Goal: Information Seeking & Learning: Learn about a topic

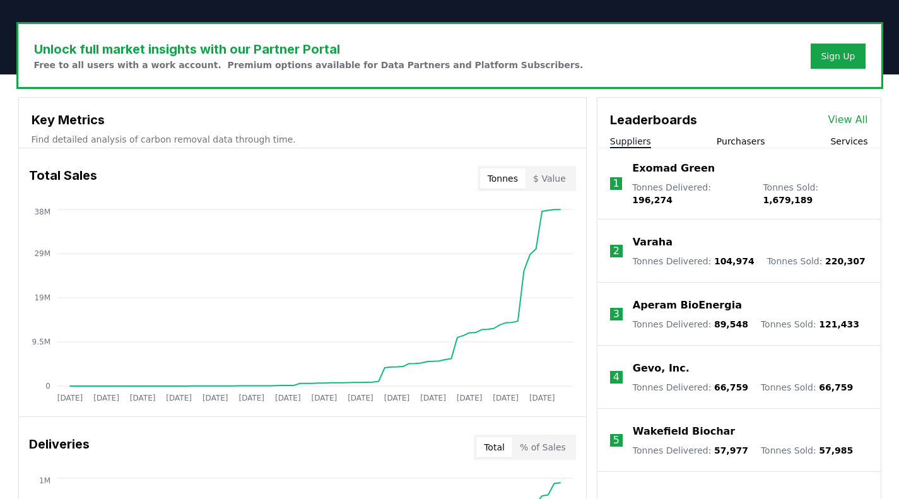
scroll to position [369, 0]
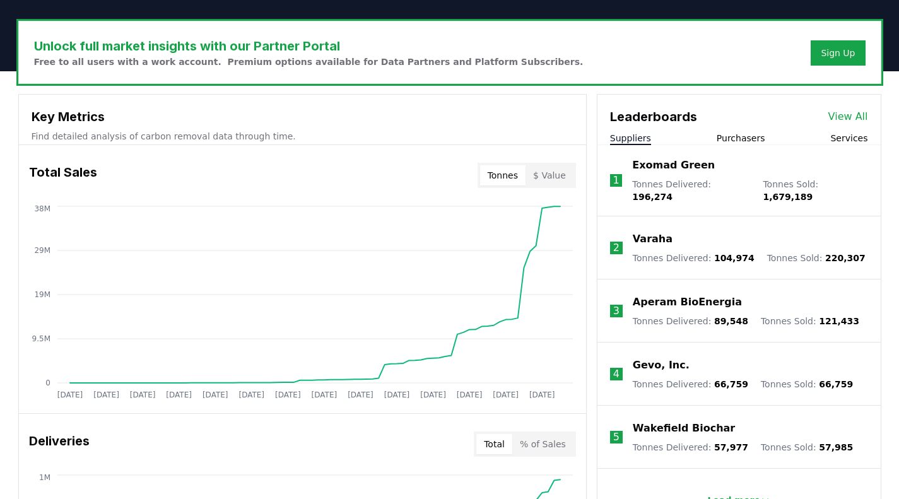
click at [753, 141] on button "Purchasers" at bounding box center [741, 138] width 49 height 13
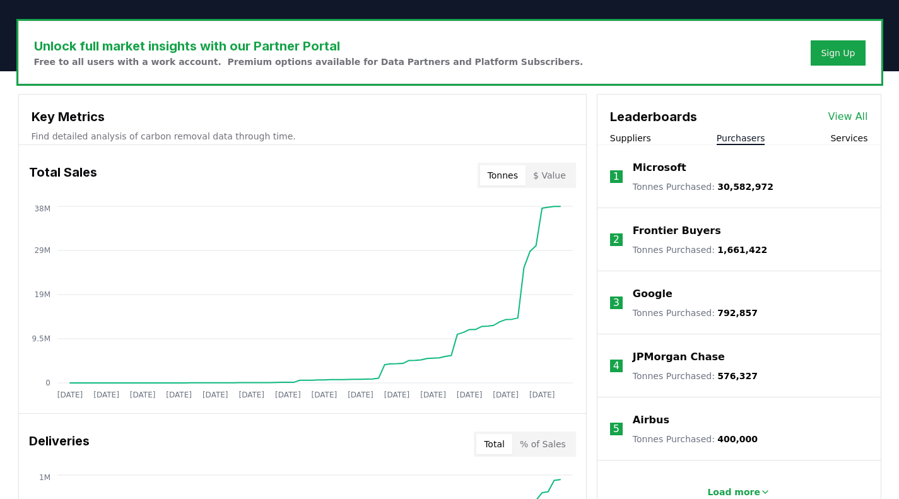
click at [628, 136] on button "Suppliers" at bounding box center [630, 138] width 41 height 13
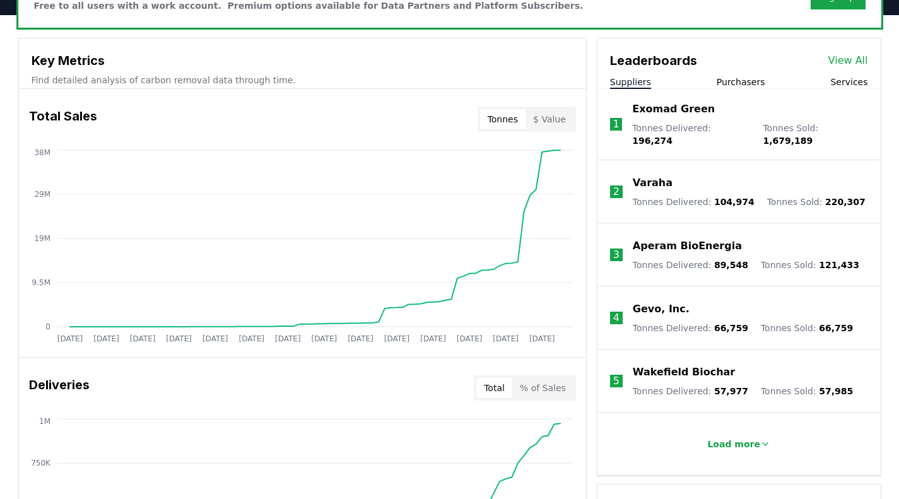
scroll to position [438, 0]
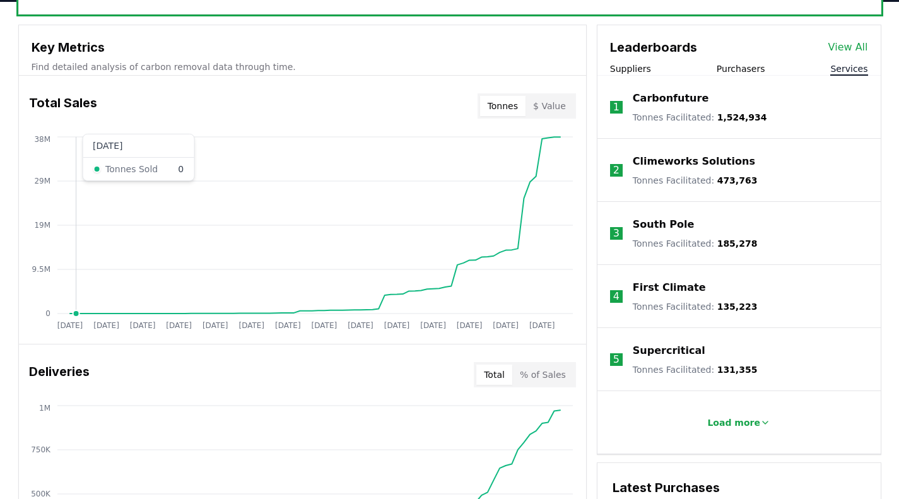
click at [850, 68] on button "Services" at bounding box center [848, 68] width 37 height 13
click at [732, 421] on p "Load more" at bounding box center [733, 422] width 53 height 13
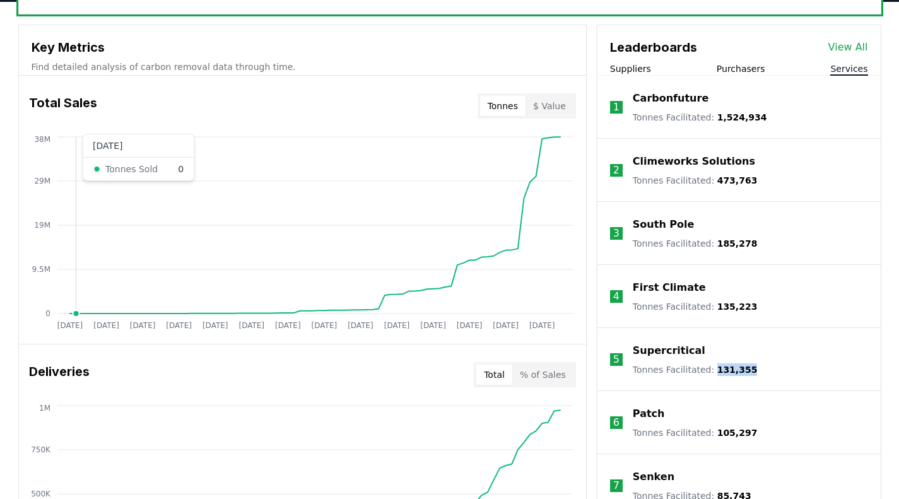
drag, startPoint x: 710, startPoint y: 368, endPoint x: 739, endPoint y: 369, distance: 29.7
click at [739, 369] on span "131,355" at bounding box center [737, 370] width 40 height 10
copy span "131,355"
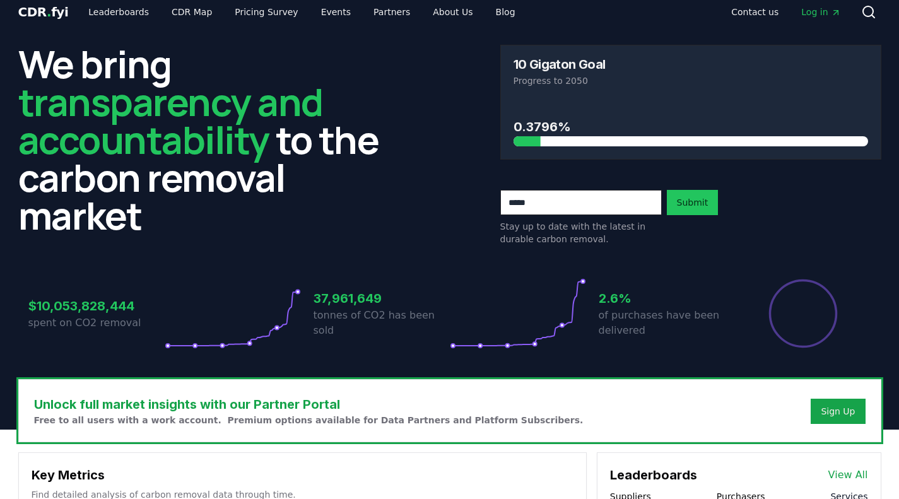
scroll to position [0, 0]
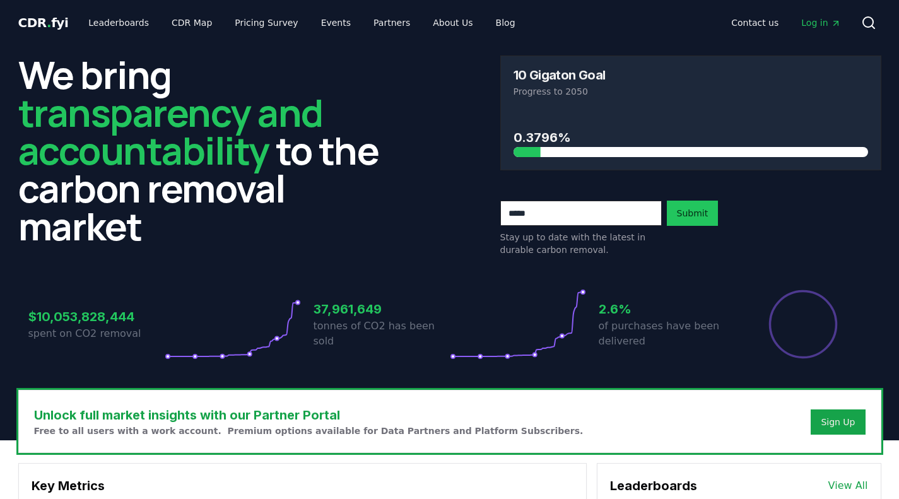
click at [871, 20] on icon at bounding box center [868, 22] width 15 height 15
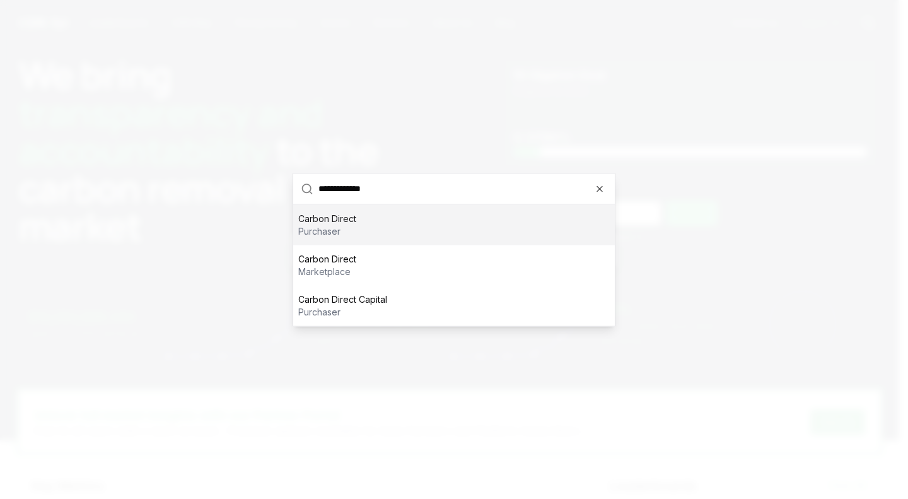
type input "**********"
click at [341, 218] on p "Carbon Direct" at bounding box center [327, 218] width 58 height 13
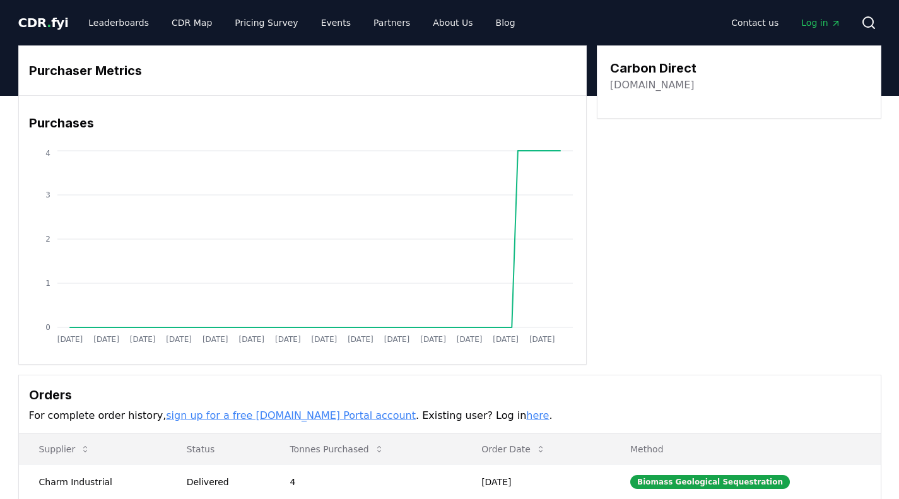
click at [867, 20] on icon at bounding box center [868, 22] width 15 height 15
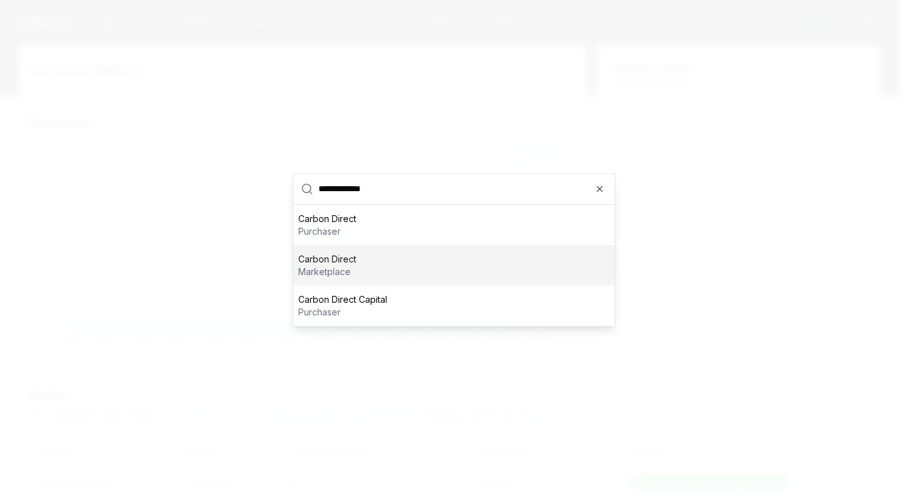
click at [324, 269] on p "marketplace" at bounding box center [327, 271] width 58 height 13
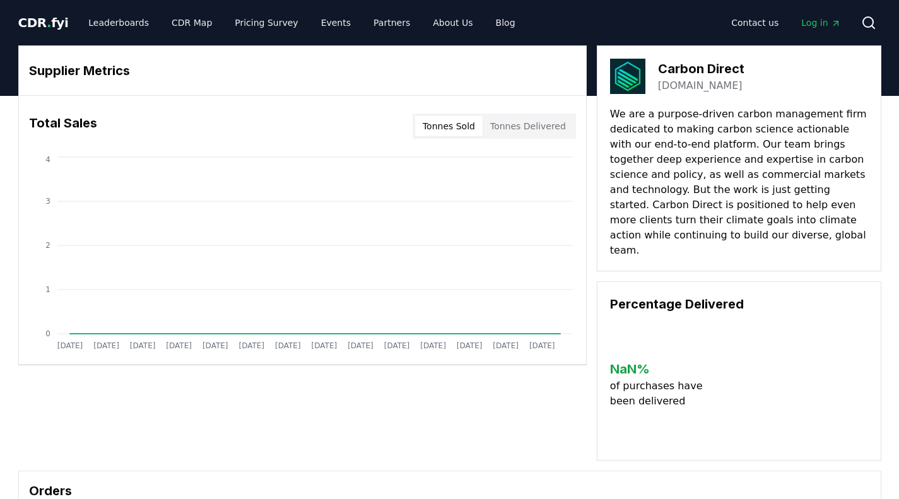
click at [536, 127] on button "Tonnes Delivered" at bounding box center [528, 126] width 91 height 20
click at [462, 123] on button "Tonnes Sold" at bounding box center [448, 126] width 67 height 20
click at [863, 22] on circle at bounding box center [868, 22] width 10 height 10
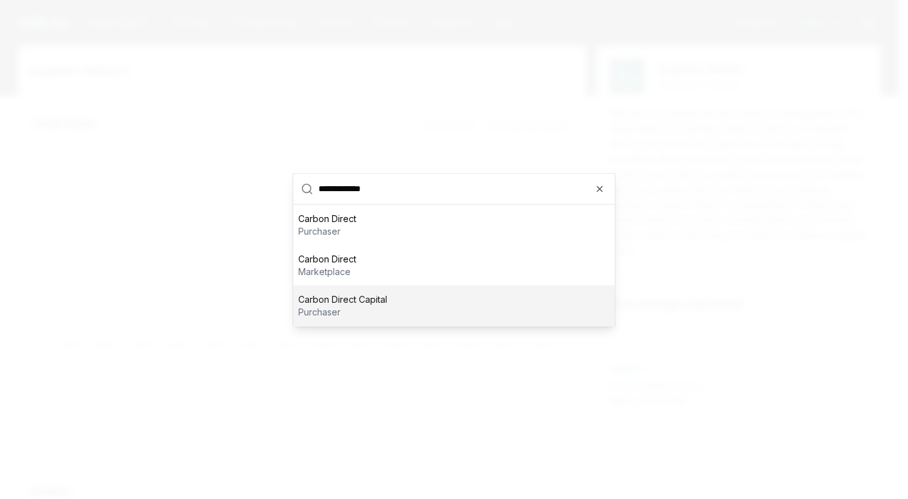
click at [366, 302] on p "Carbon Direct Capital" at bounding box center [342, 299] width 89 height 13
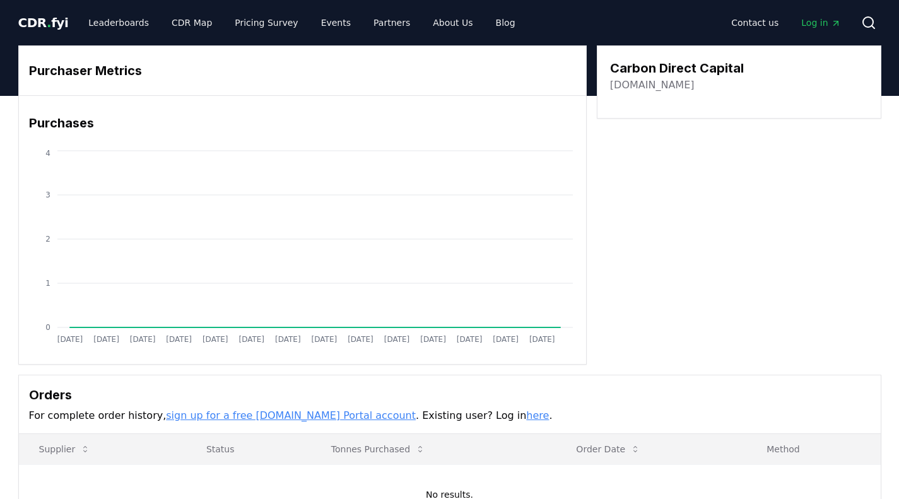
click at [865, 20] on icon at bounding box center [868, 22] width 15 height 15
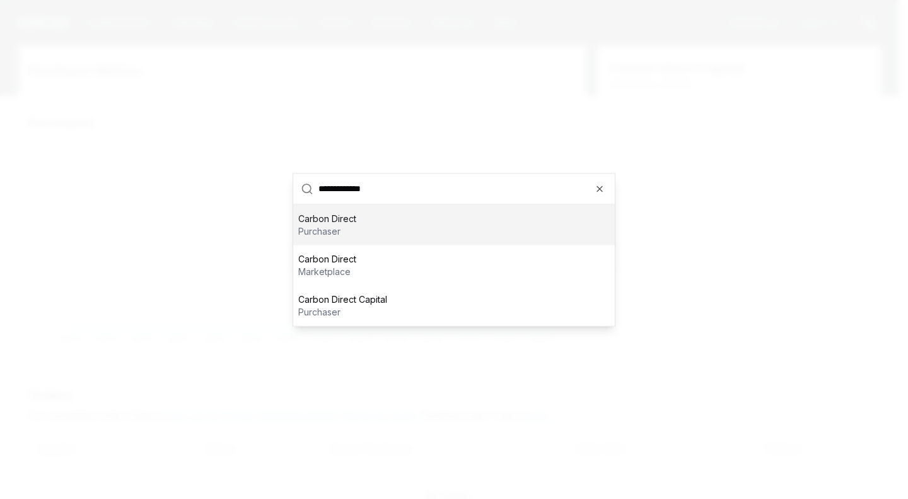
click at [361, 230] on div "Carbon Direct purchaser" at bounding box center [454, 224] width 322 height 40
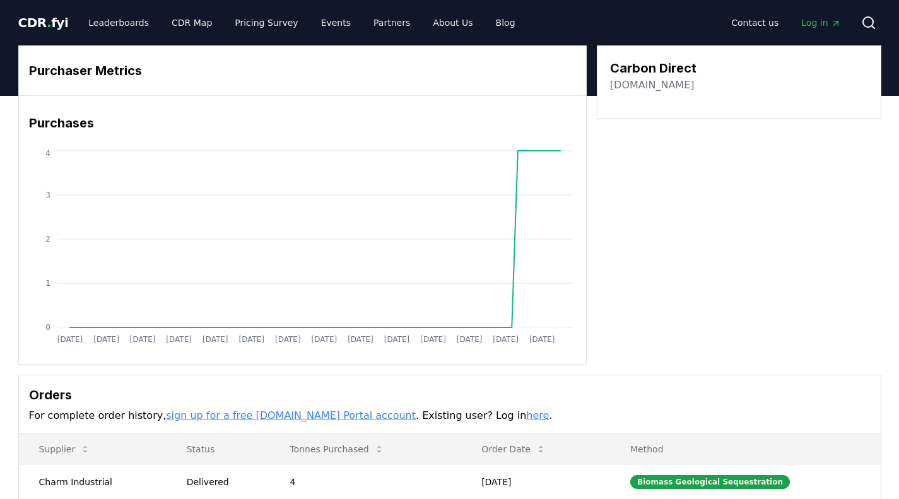
click at [859, 19] on button "Search" at bounding box center [868, 22] width 25 height 25
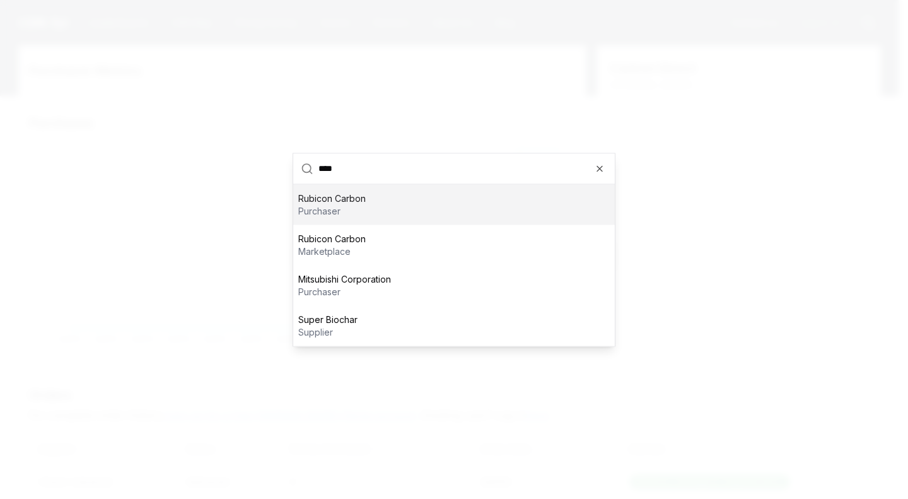
type input "****"
click at [327, 213] on p "purchaser" at bounding box center [331, 210] width 67 height 13
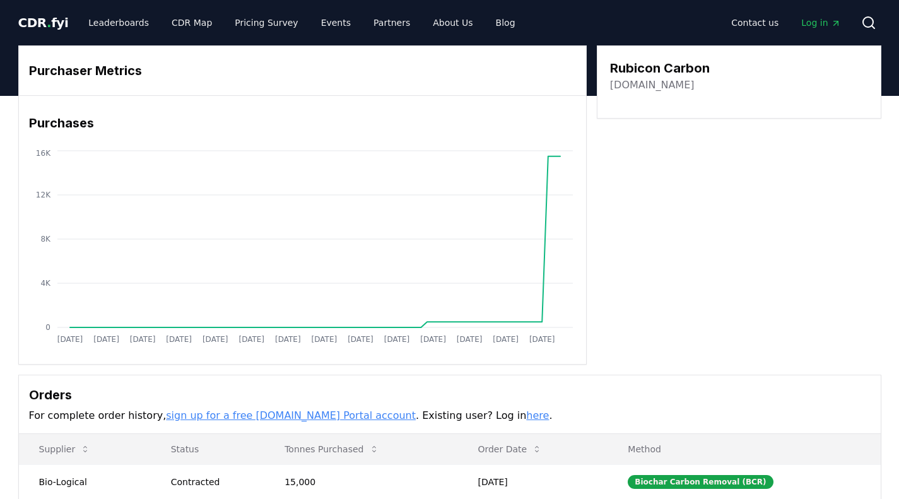
click at [868, 21] on icon at bounding box center [868, 22] width 15 height 15
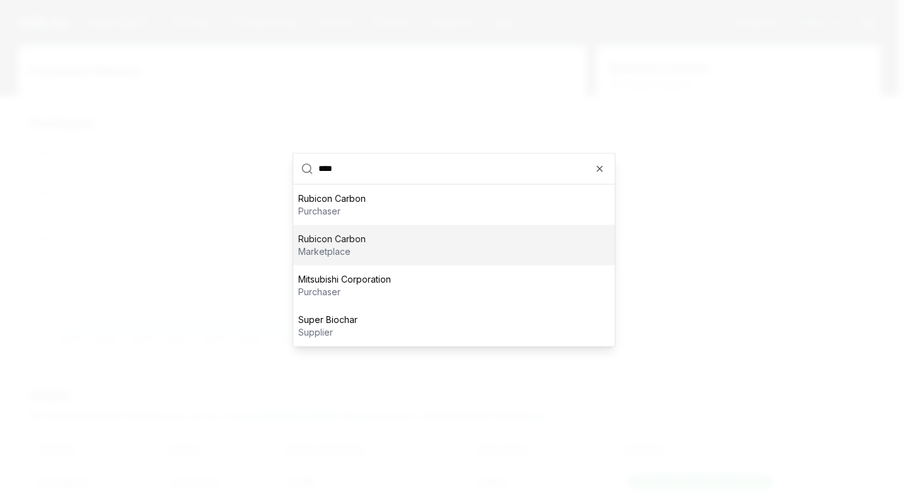
click at [356, 242] on p "Rubicon Carbon" at bounding box center [331, 238] width 67 height 13
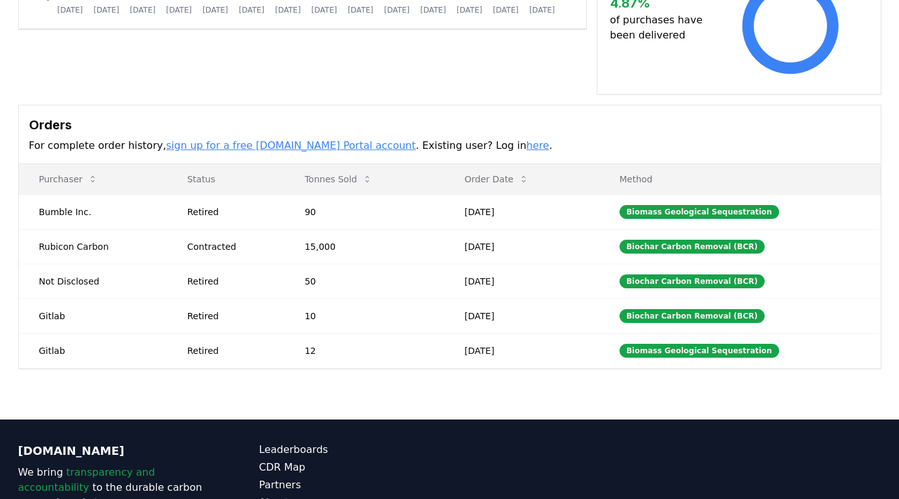
scroll to position [338, 0]
